Goal: Task Accomplishment & Management: Use online tool/utility

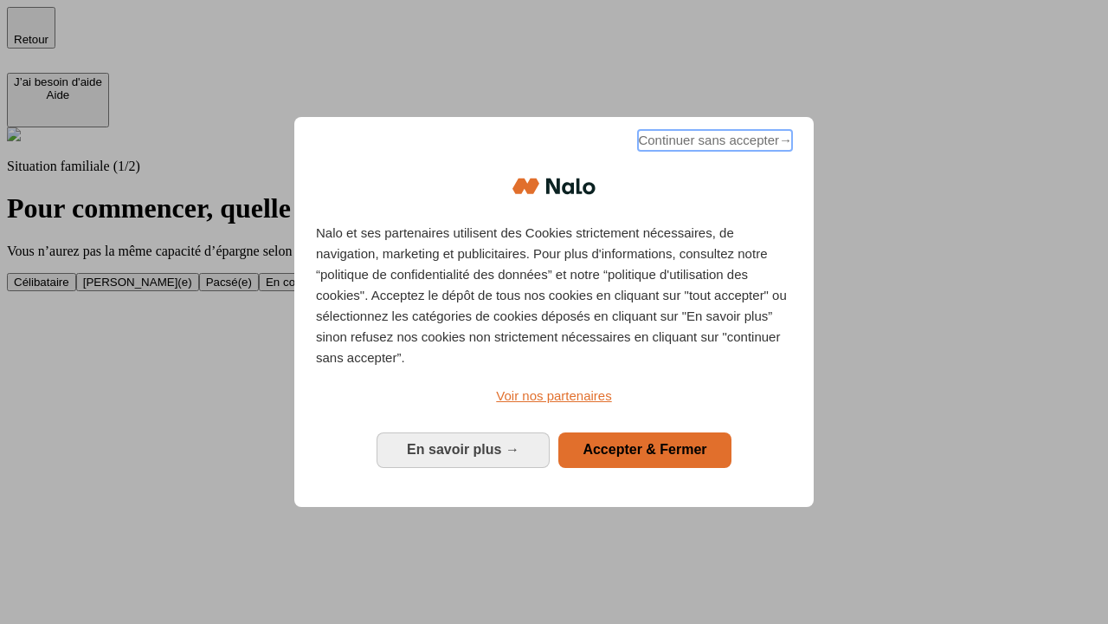
click at [714, 143] on span "Continuer sans accepter →" at bounding box center [715, 140] width 154 height 21
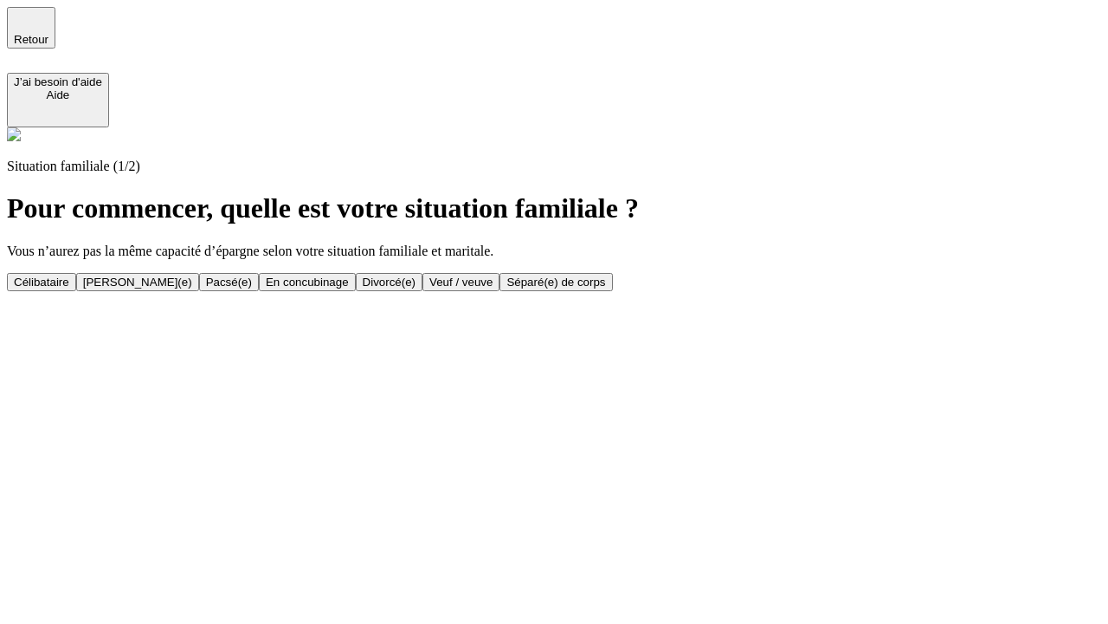
click at [69, 275] on div "Célibataire" at bounding box center [41, 281] width 55 height 13
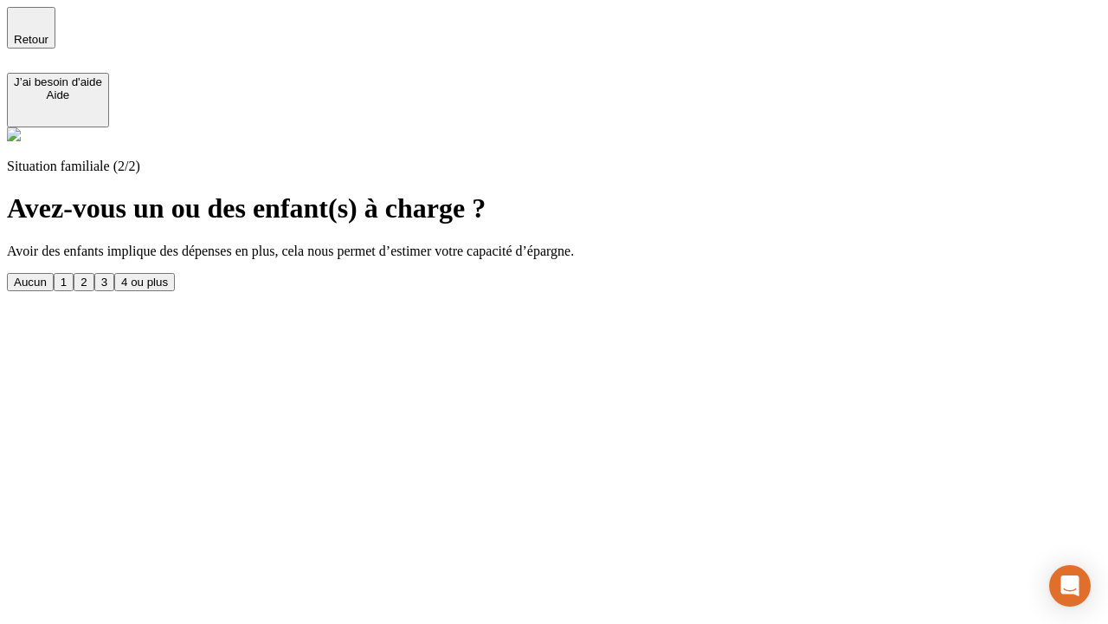
click at [47, 275] on div "Aucun" at bounding box center [30, 281] width 33 height 13
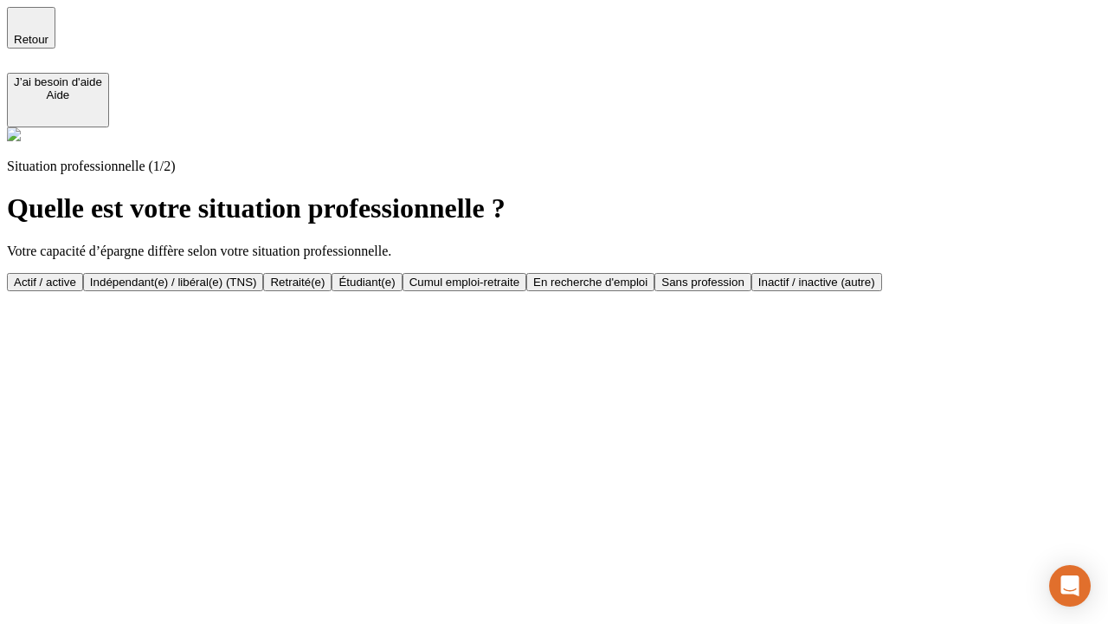
click at [76, 275] on div "Actif / active" at bounding box center [45, 281] width 62 height 13
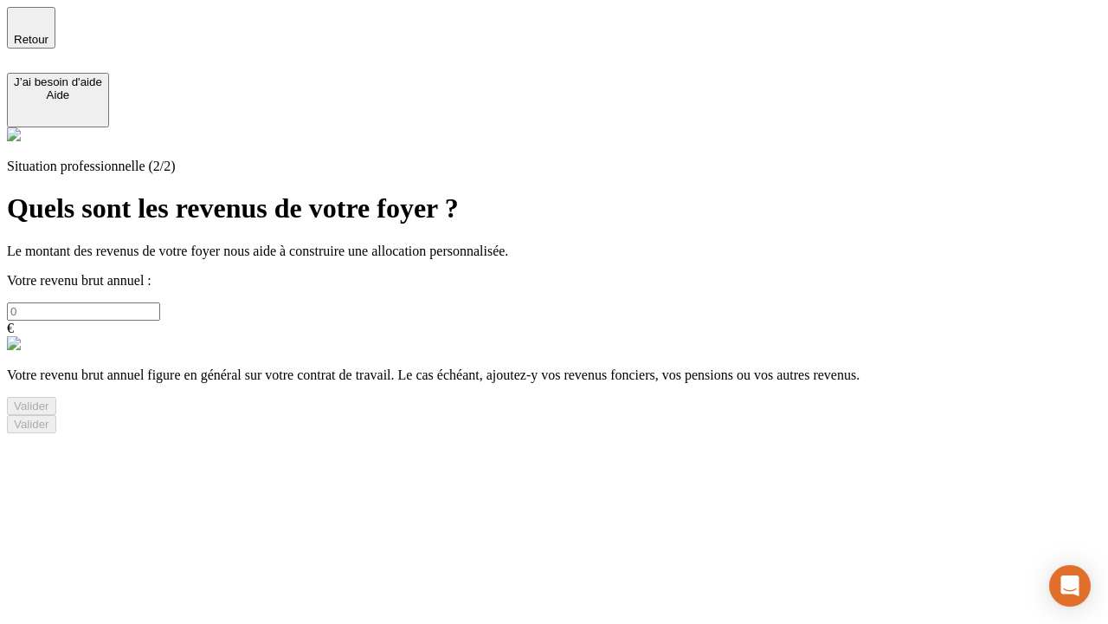
click at [160, 302] on input "text" at bounding box center [83, 311] width 153 height 18
type input "30 000"
click at [49, 412] on div "Valider" at bounding box center [32, 405] width 36 height 13
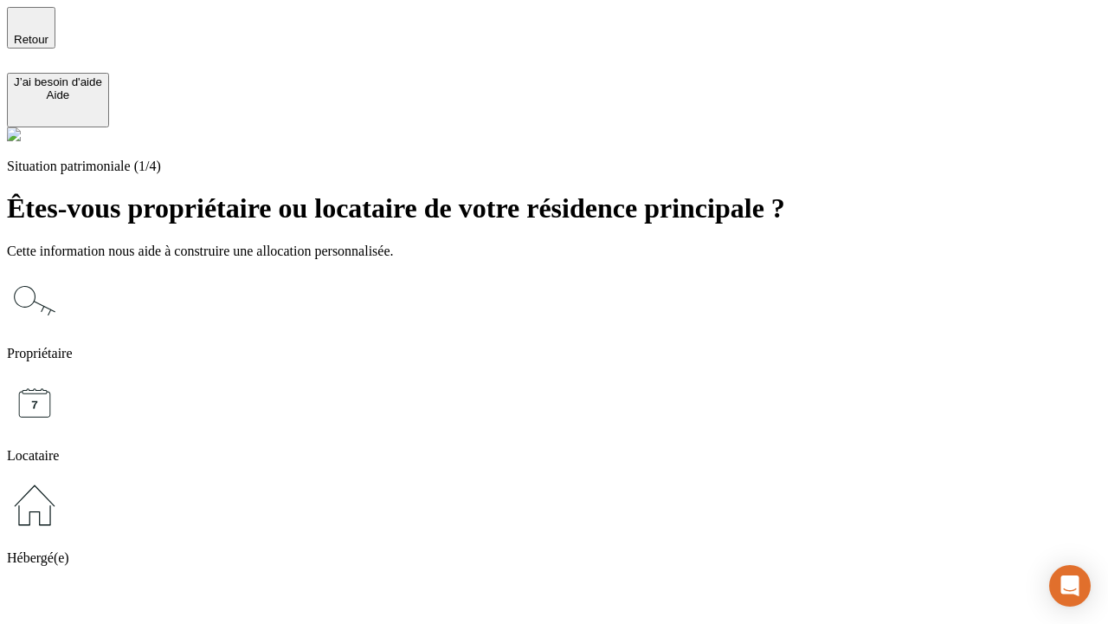
click at [62, 477] on icon at bounding box center [34, 504] width 55 height 55
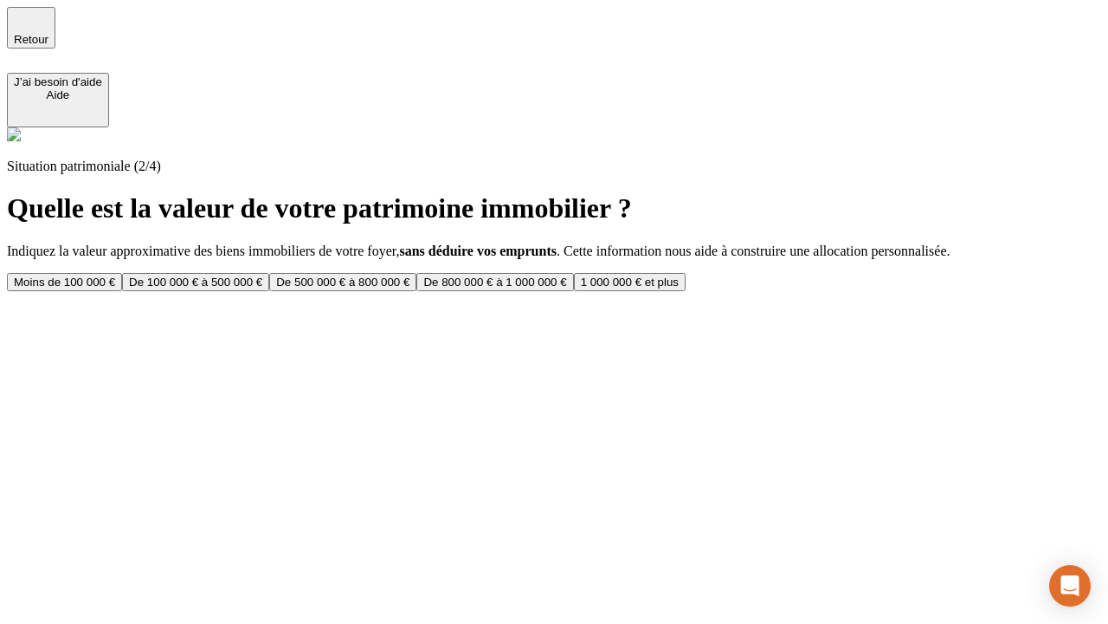
click at [115, 275] on div "Moins de 100 000 €" at bounding box center [64, 281] width 101 height 13
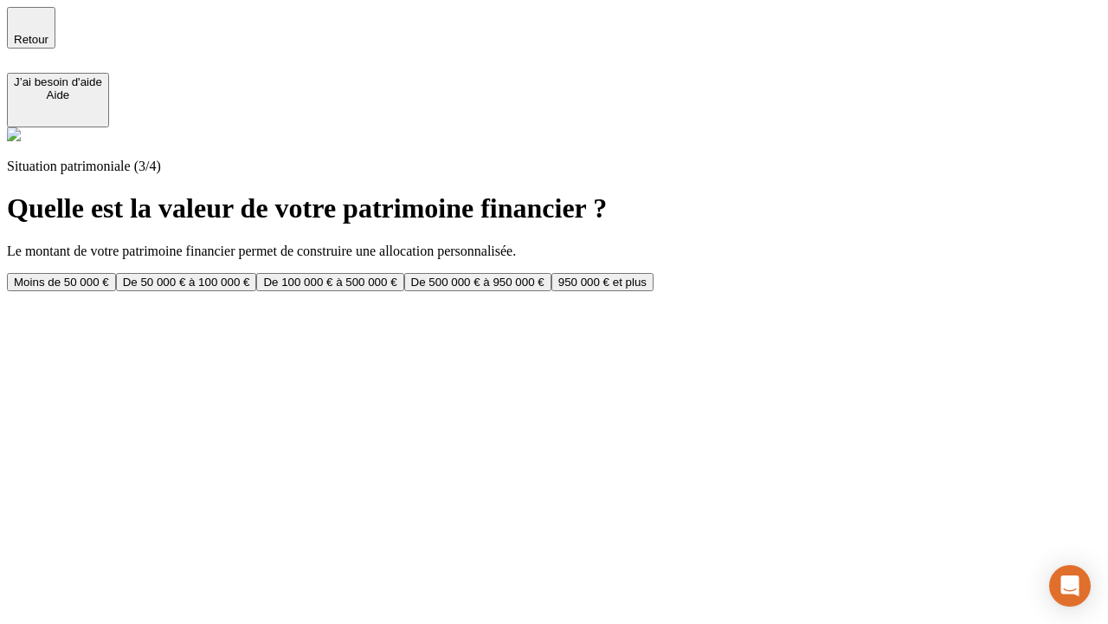
click at [109, 275] on div "Moins de 50 000 €" at bounding box center [61, 281] width 95 height 13
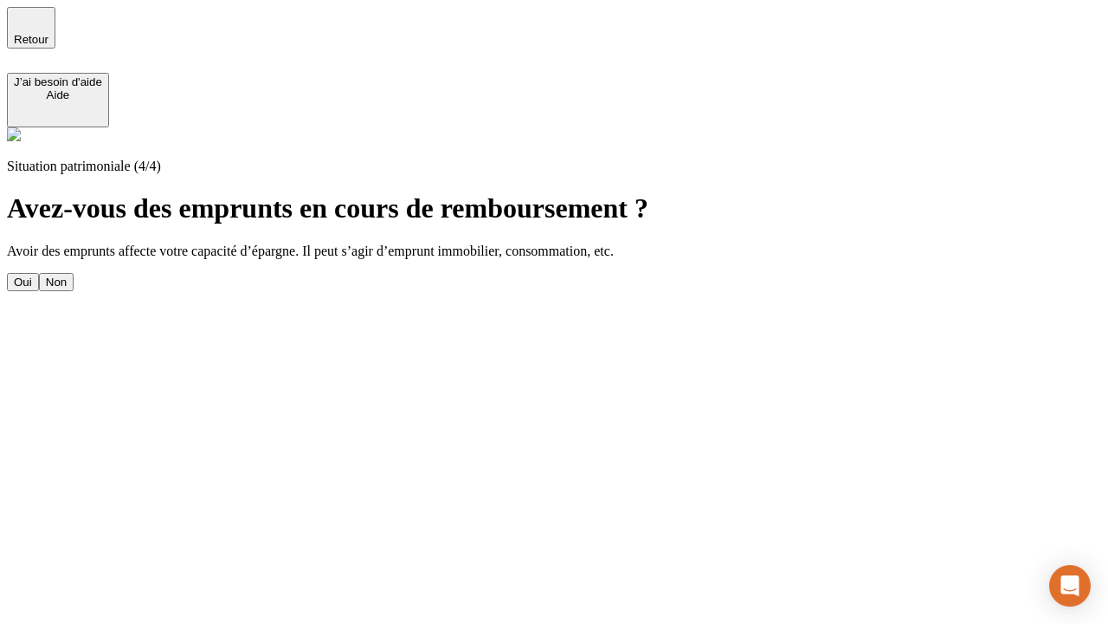
click at [67, 275] on div "Non" at bounding box center [56, 281] width 21 height 13
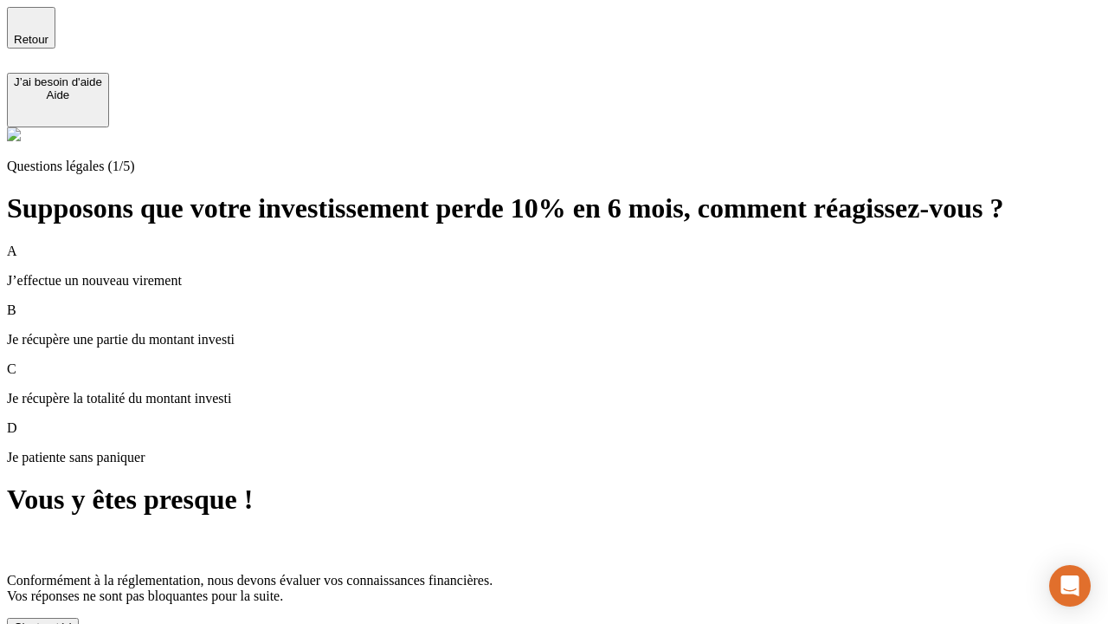
click at [72, 620] on div "C'est noté !" at bounding box center [43, 626] width 58 height 13
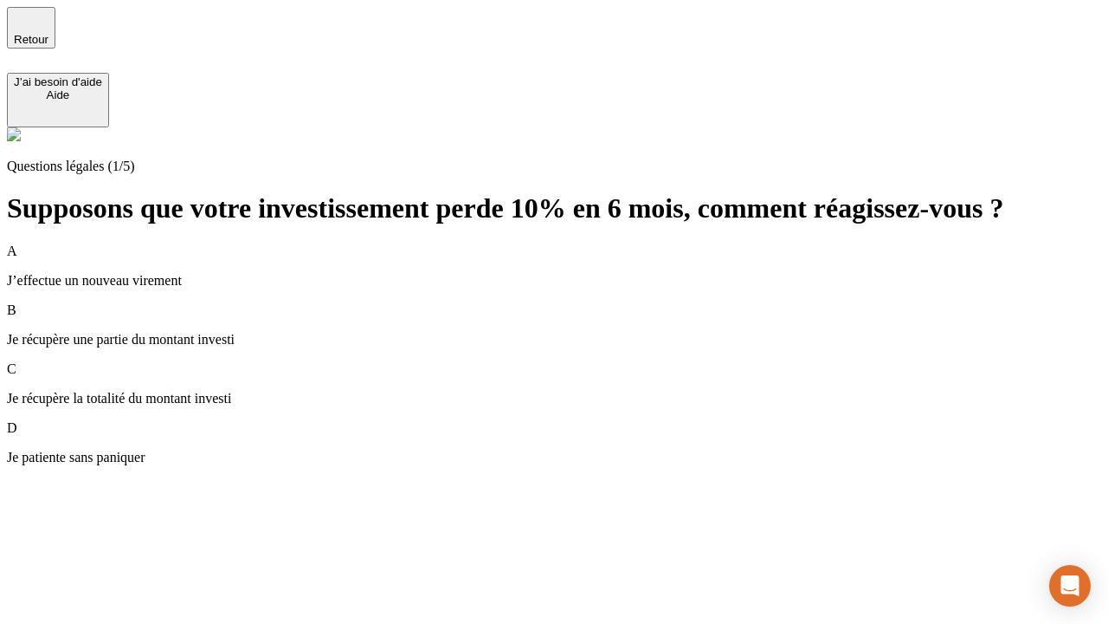
click at [575, 243] on div "A J’effectue un nouveau virement" at bounding box center [554, 265] width 1095 height 45
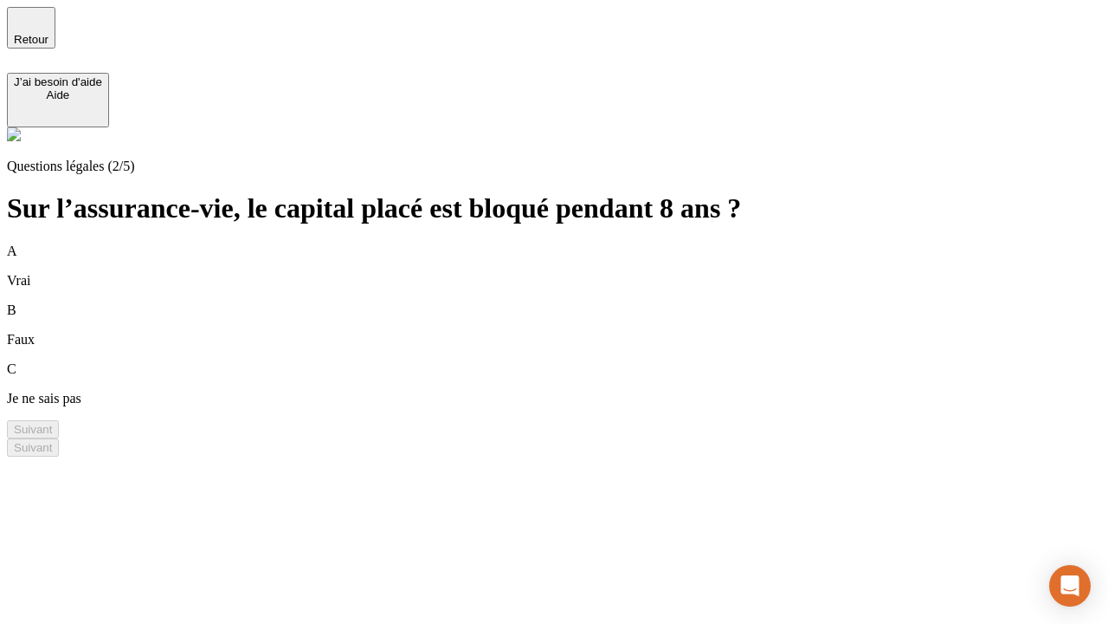
click at [575, 302] on div "B Faux" at bounding box center [554, 324] width 1095 height 45
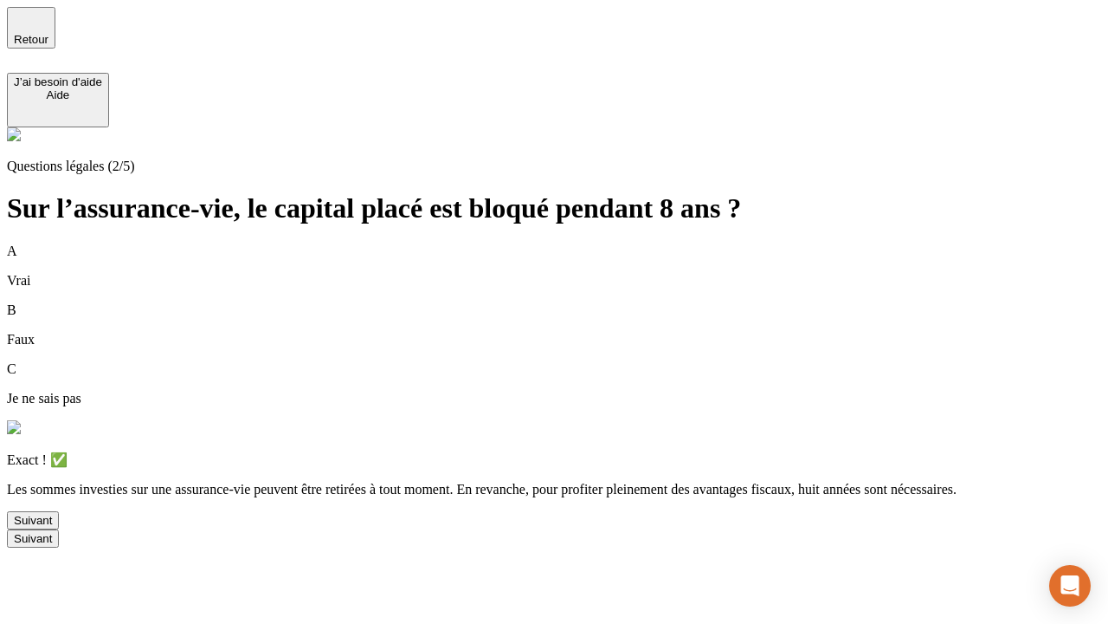
click at [52, 527] on div "Suivant" at bounding box center [33, 520] width 38 height 13
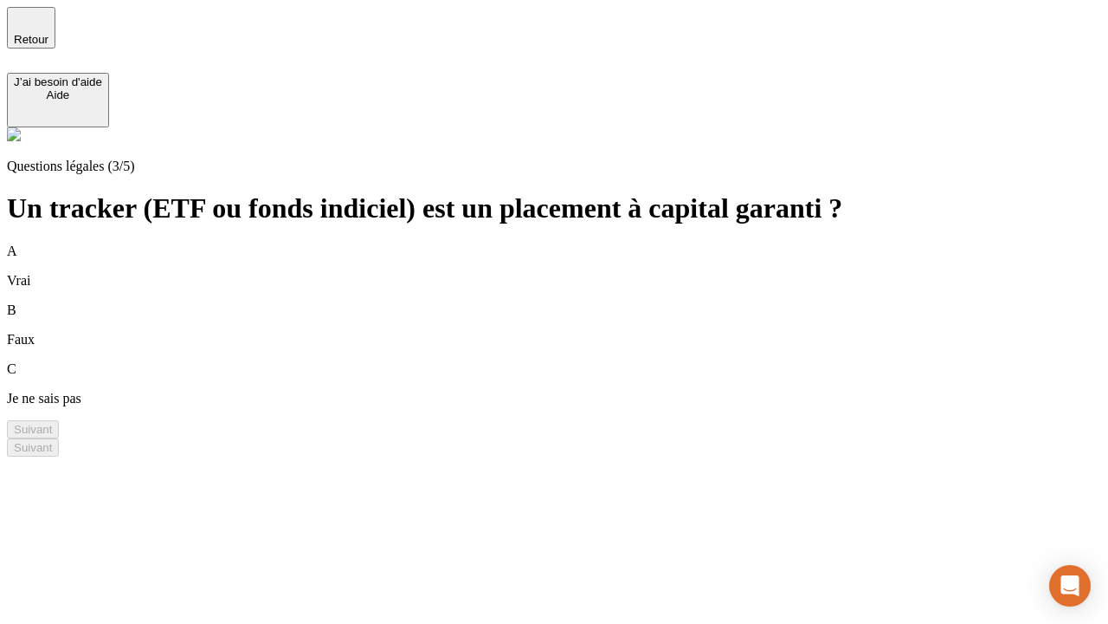
click at [575, 302] on div "B Faux" at bounding box center [554, 324] width 1095 height 45
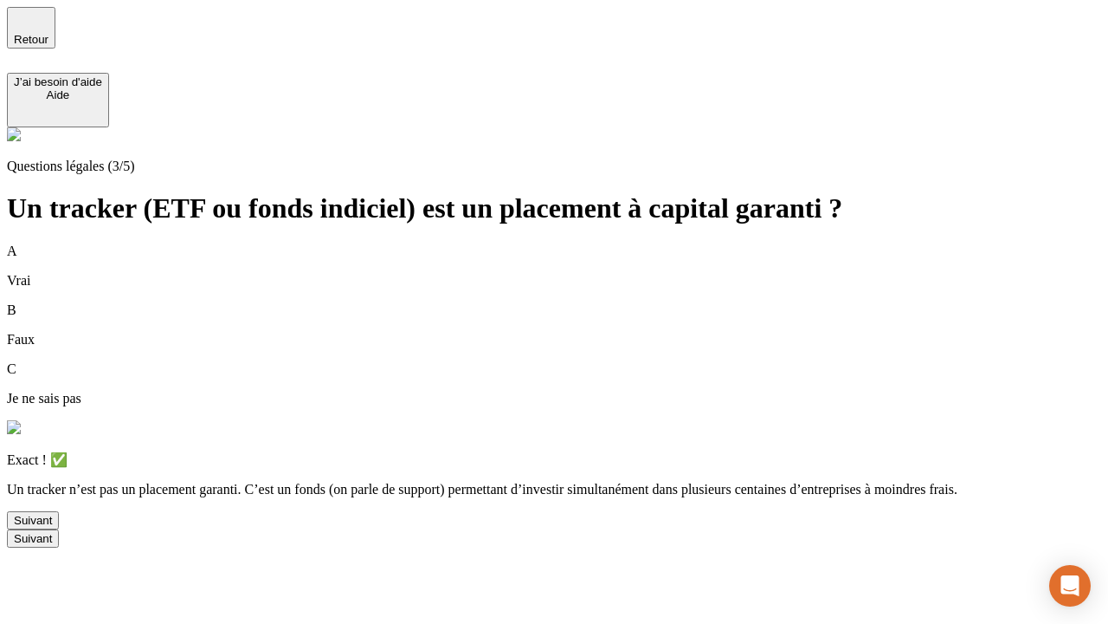
click at [52, 527] on div "Suivant" at bounding box center [33, 520] width 38 height 13
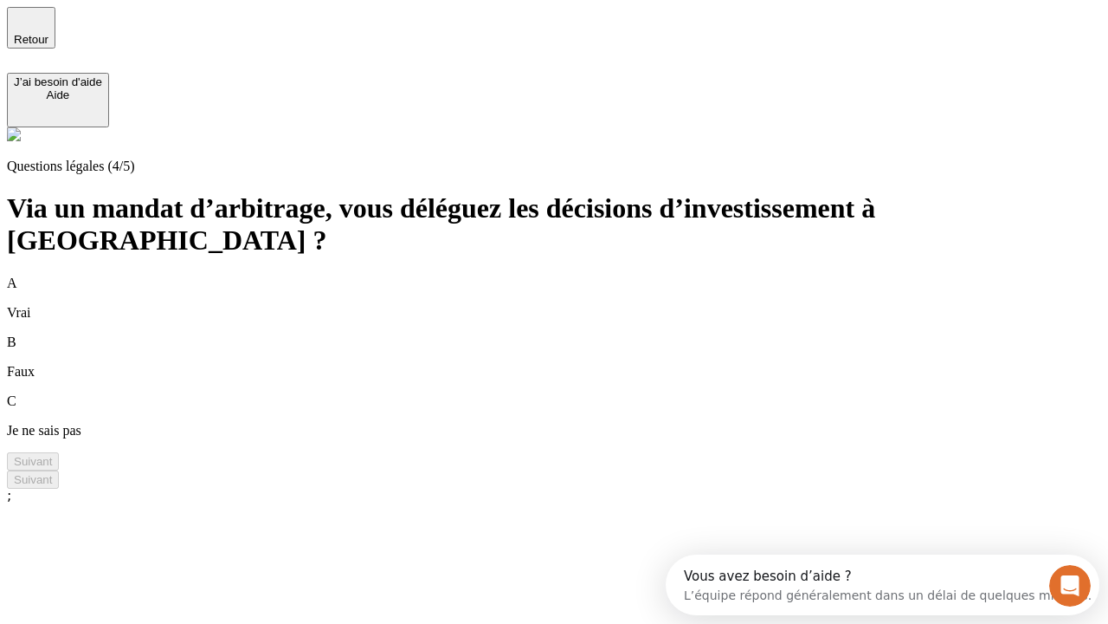
click at [575, 275] on div "A Vrai" at bounding box center [554, 297] width 1095 height 45
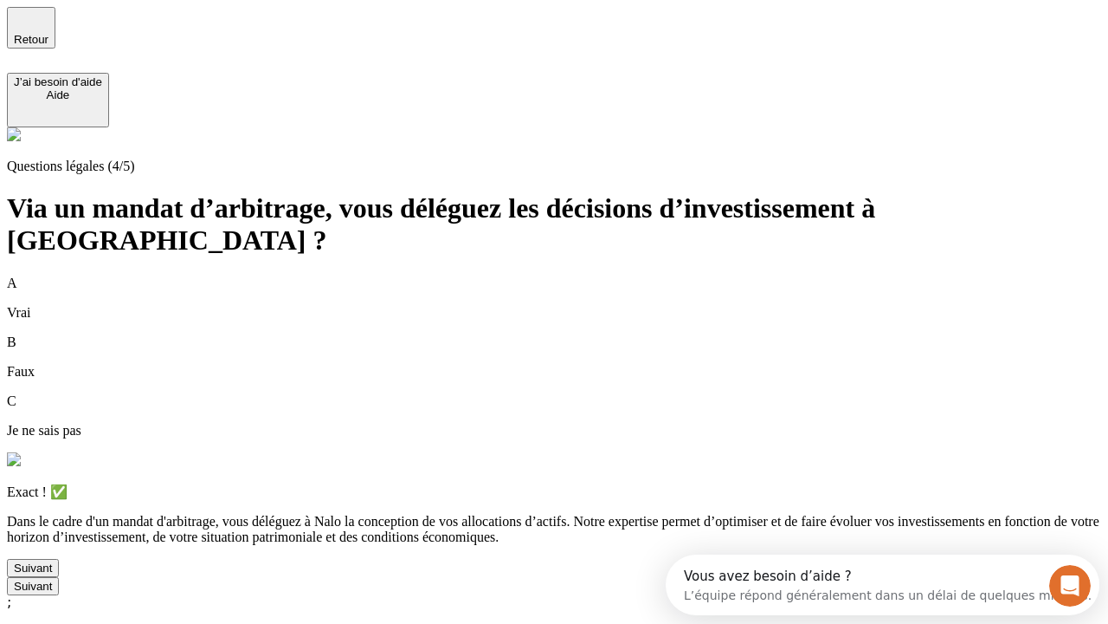
click at [52, 574] on div "Suivant" at bounding box center [33, 567] width 38 height 13
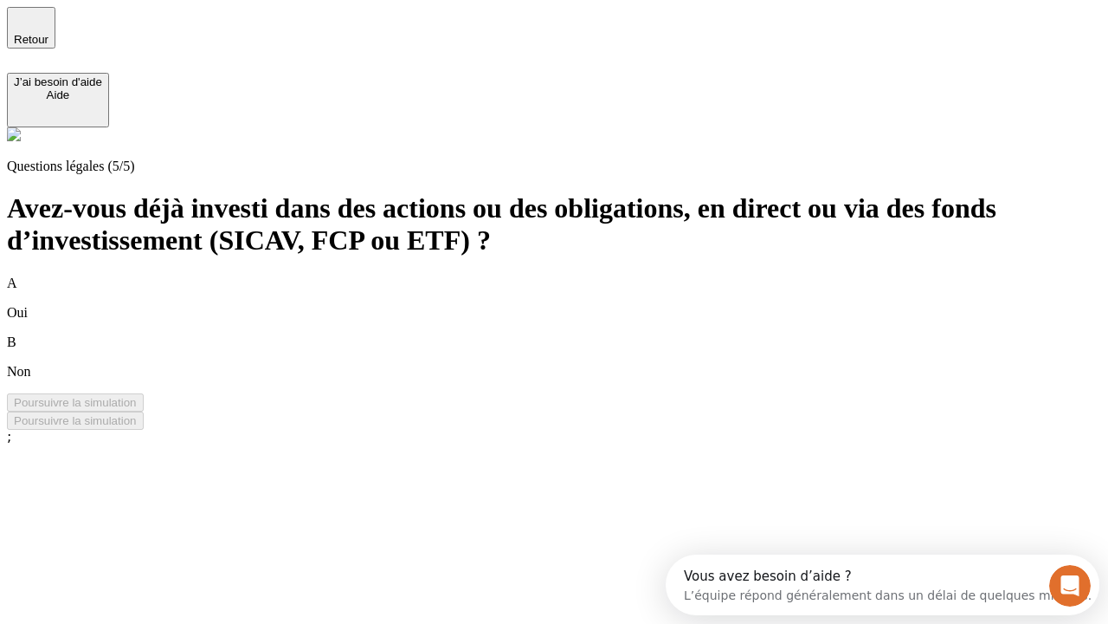
click at [575, 334] on div "B Non" at bounding box center [554, 356] width 1095 height 45
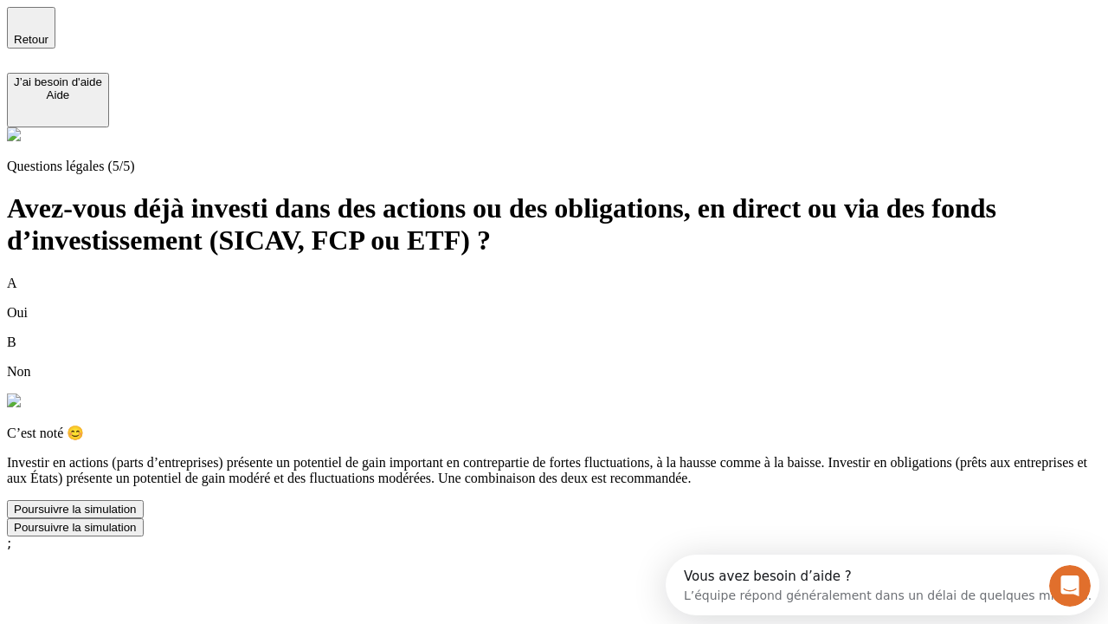
click at [137, 515] on div "Poursuivre la simulation" at bounding box center [75, 508] width 123 height 13
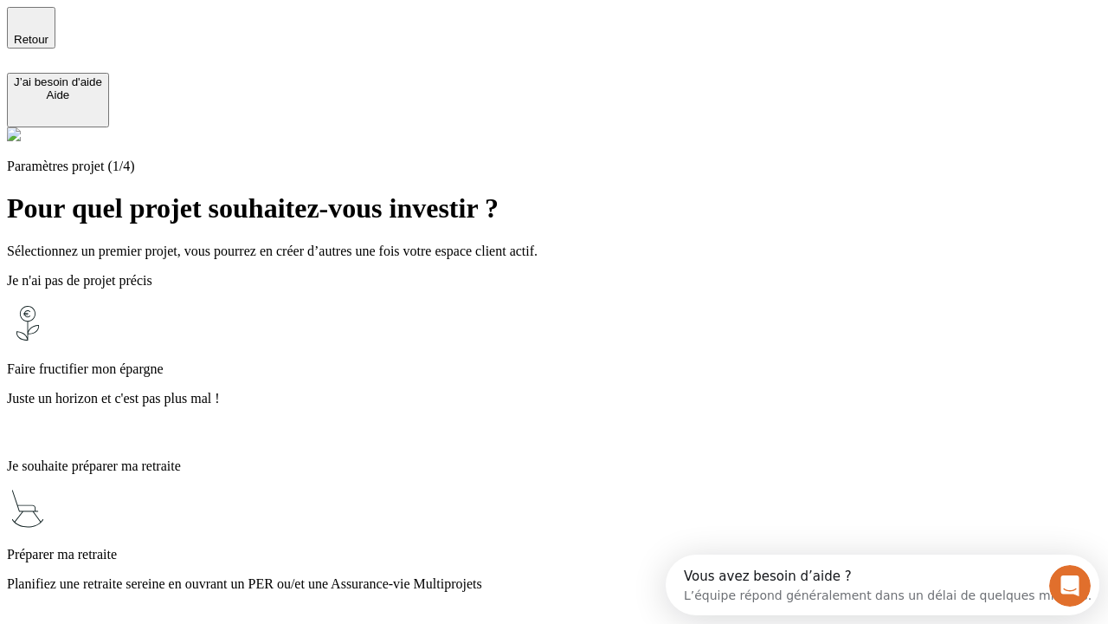
click at [575, 576] on p "Planifiez une retraite sereine en ouvrant un PER ou/et une Assurance-vie Multip…" at bounding box center [554, 584] width 1095 height 16
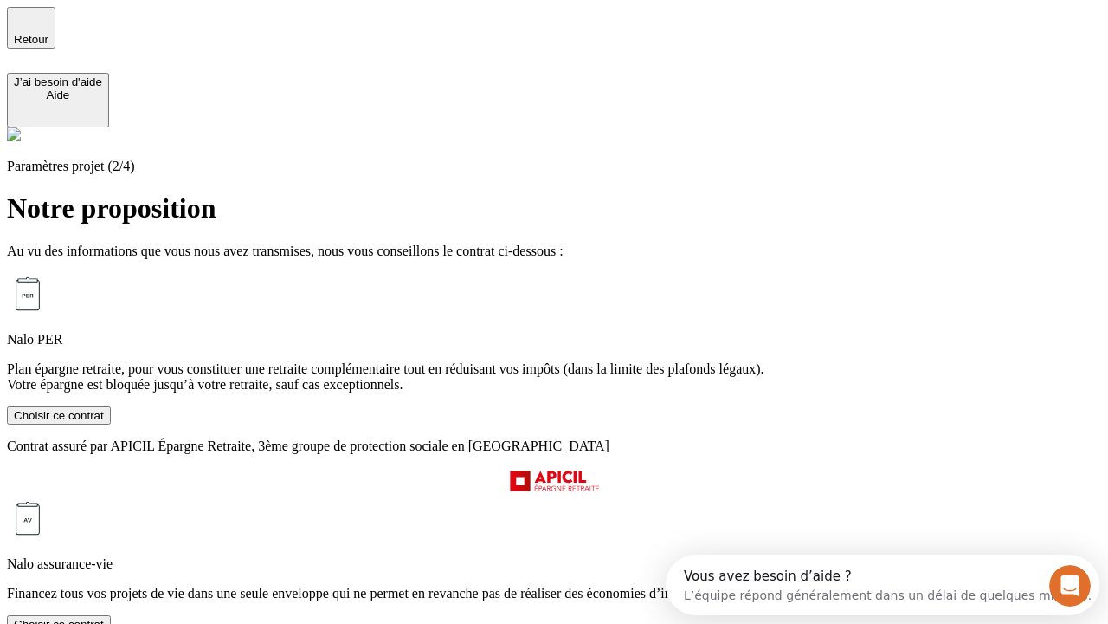
click at [104, 422] on div "Choisir ce contrat" at bounding box center [59, 415] width 90 height 13
